Goal: Obtain resource: Download file/media

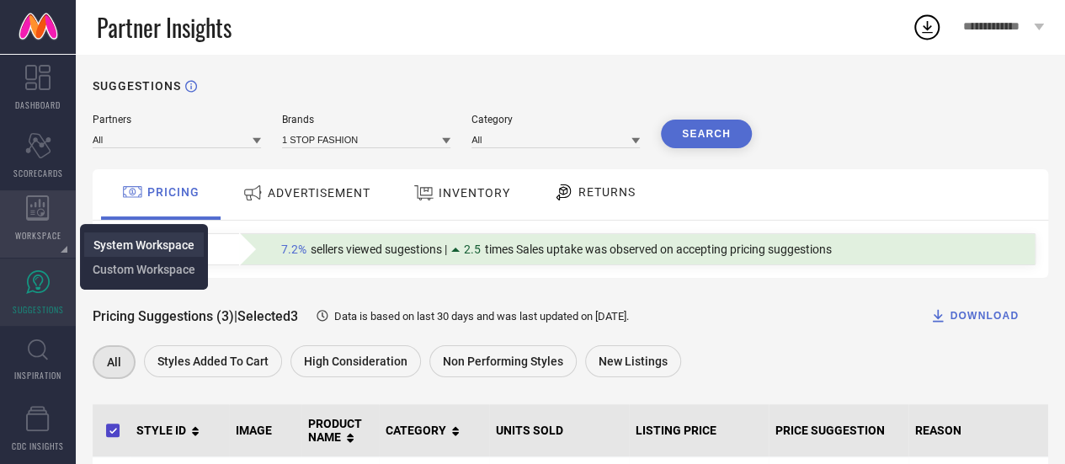
click at [117, 245] on span "System Workspace" at bounding box center [143, 244] width 101 height 13
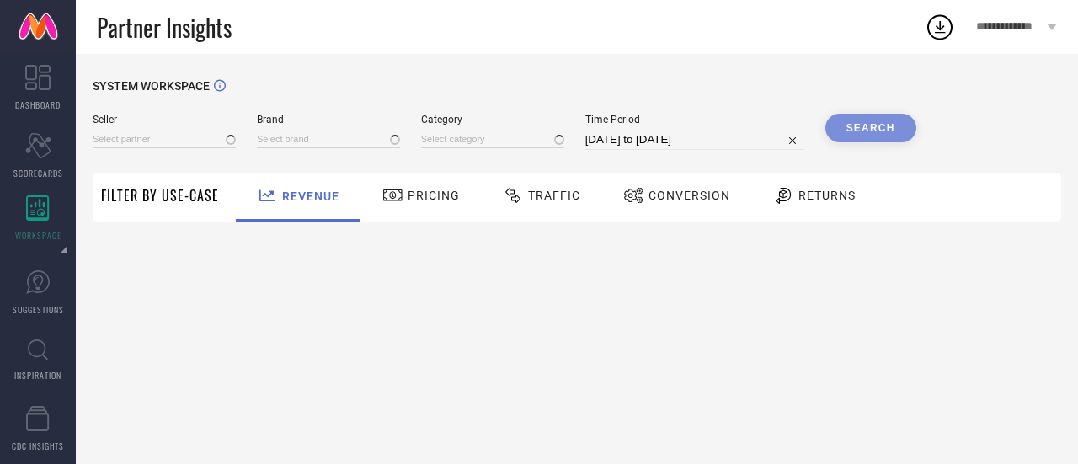
type input "All"
type input "1 STOP FASHION"
type input "All"
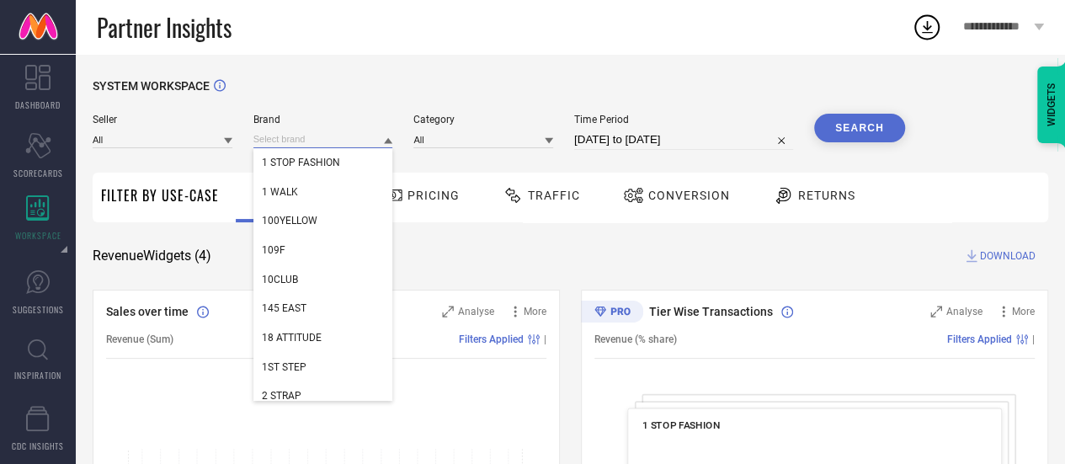
click at [343, 136] on input at bounding box center [323, 139] width 140 height 18
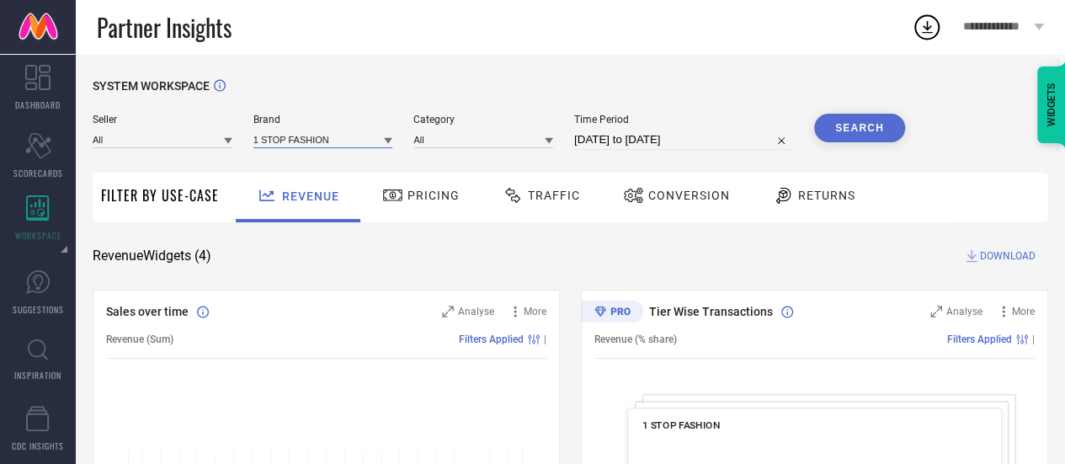
click at [343, 136] on input at bounding box center [323, 139] width 140 height 18
type input "ariel"
click at [322, 168] on div "ARIEL" at bounding box center [323, 162] width 140 height 29
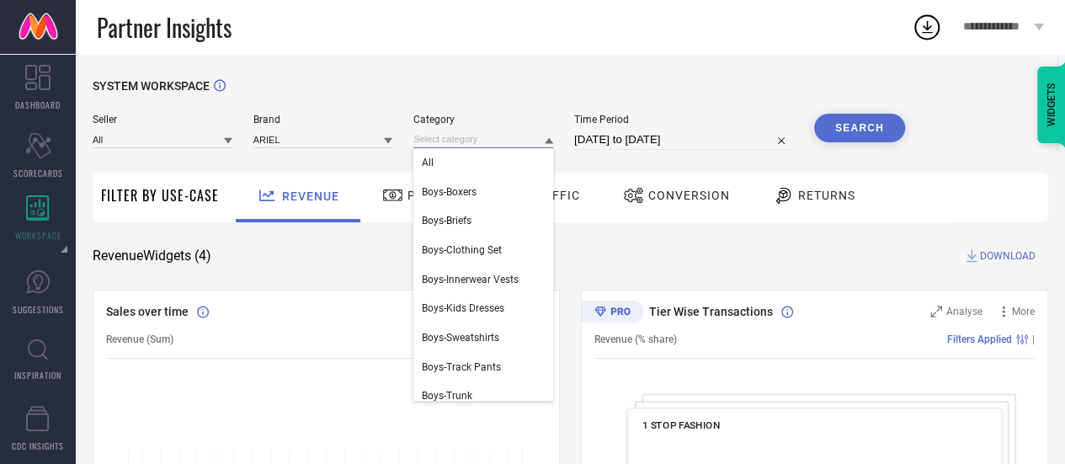
click at [493, 141] on input at bounding box center [483, 139] width 140 height 18
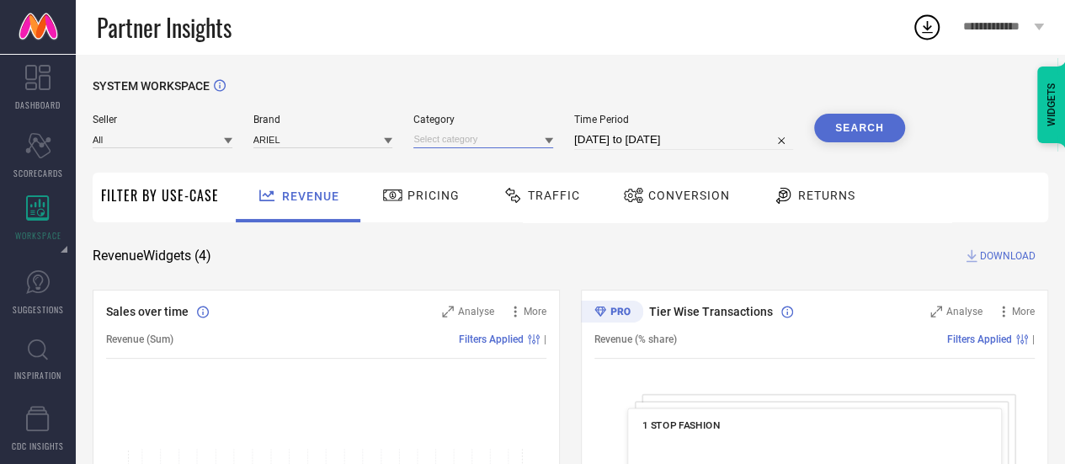
click at [456, 139] on input at bounding box center [483, 139] width 140 height 18
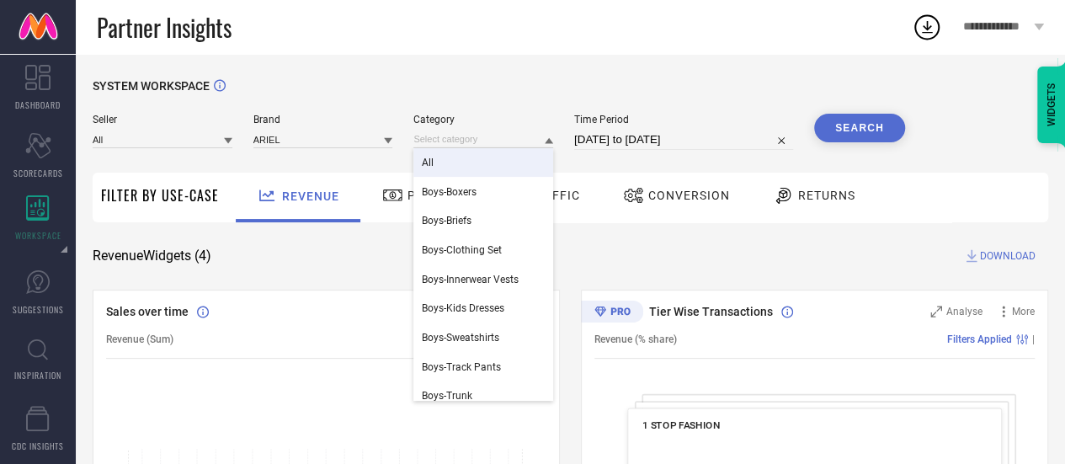
click at [455, 158] on div "All" at bounding box center [483, 162] width 140 height 29
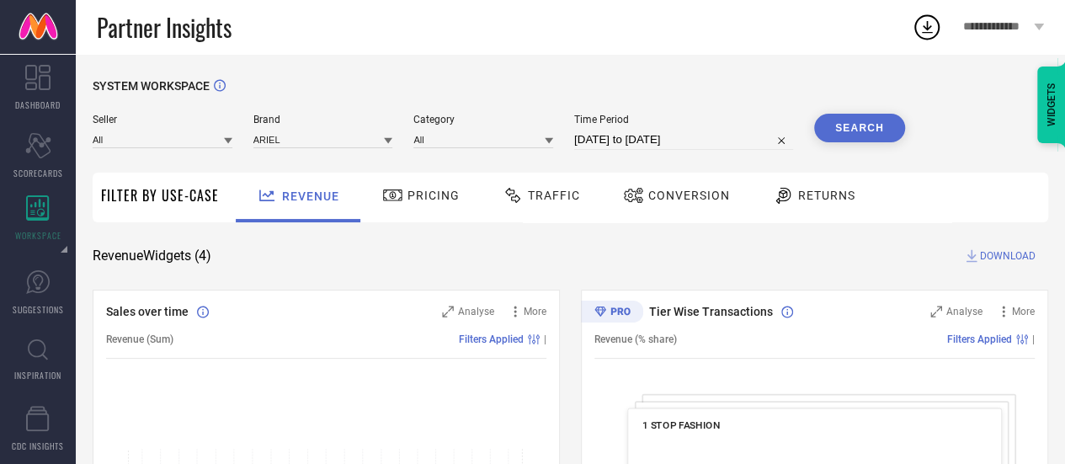
select select "8"
select select "2025"
select select "9"
select select "2025"
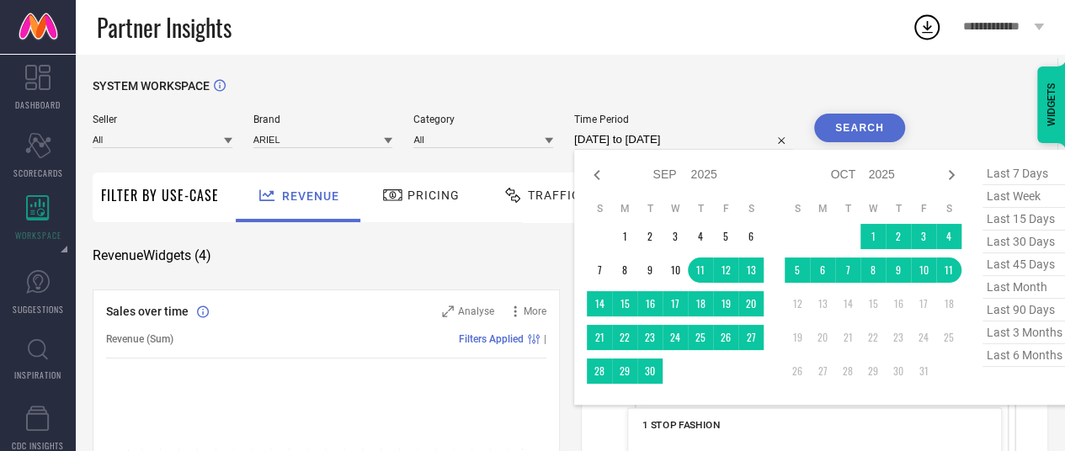
click at [588, 136] on input "[DATE] to [DATE]" at bounding box center [683, 140] width 219 height 20
click at [1007, 327] on span "last 3 months" at bounding box center [1024, 333] width 84 height 23
type input "[DATE] to [DATE]"
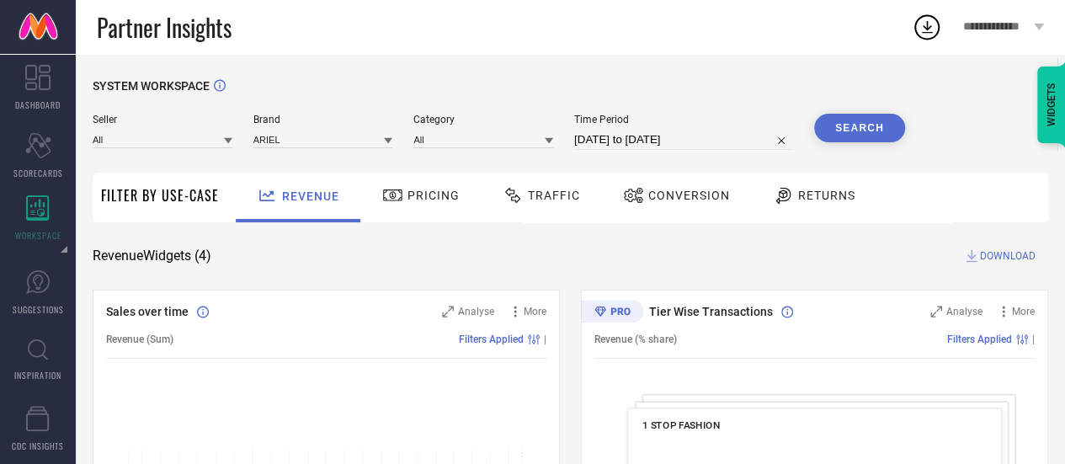
click at [852, 119] on button "Search" at bounding box center [859, 128] width 91 height 29
click at [993, 258] on span "DOWNLOAD" at bounding box center [1008, 256] width 56 height 17
click at [929, 26] on icon at bounding box center [927, 27] width 30 height 30
